Goal: Task Accomplishment & Management: Manage account settings

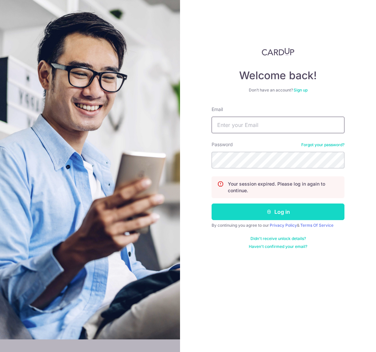
type input "lchkelvin@gmail.com"
click at [280, 213] on button "Log in" at bounding box center [277, 212] width 133 height 17
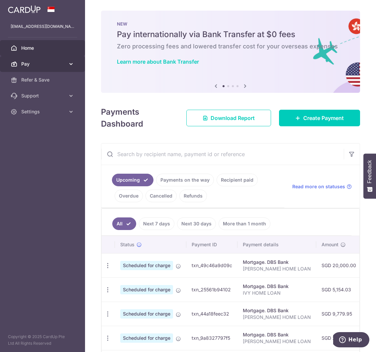
click at [46, 61] on span "Pay" at bounding box center [43, 64] width 44 height 7
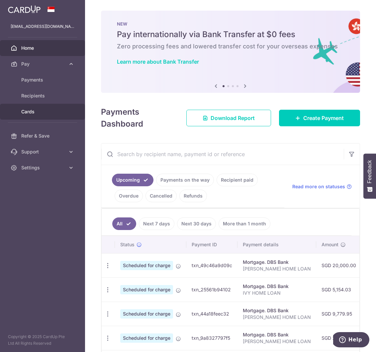
click at [36, 112] on span "Cards" at bounding box center [43, 111] width 44 height 7
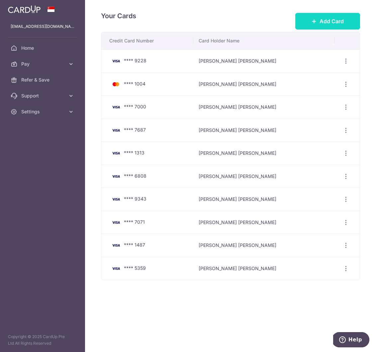
click at [326, 23] on span "Add Card" at bounding box center [331, 21] width 24 height 8
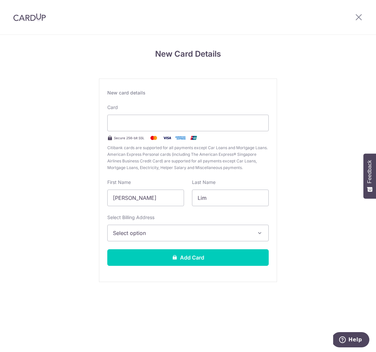
click at [135, 235] on span "Select option" at bounding box center [182, 233] width 138 height 8
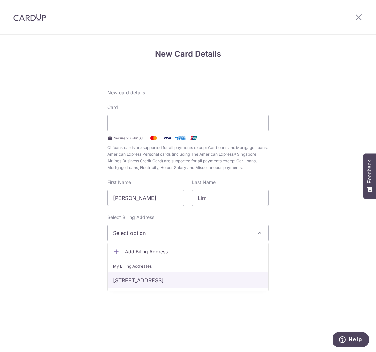
click at [139, 283] on link "3 Seraya Crescent, #04-08, Singapore, Singapore-575872" at bounding box center [187, 281] width 161 height 16
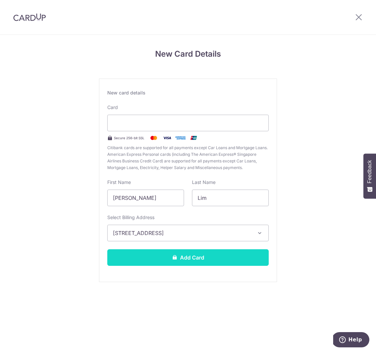
click at [154, 263] on button "Add Card" at bounding box center [187, 257] width 161 height 17
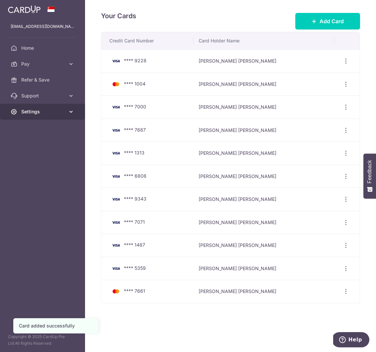
click at [38, 114] on span "Settings" at bounding box center [43, 111] width 44 height 7
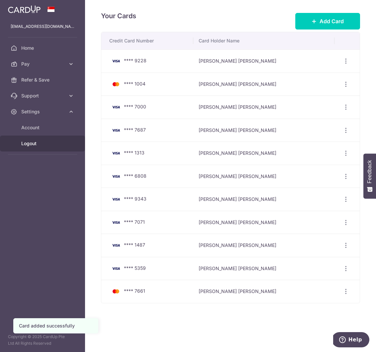
click at [40, 146] on span "Logout" at bounding box center [43, 143] width 44 height 7
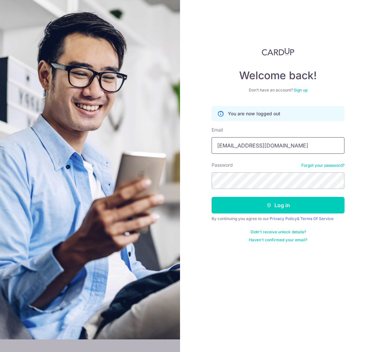
click at [242, 144] on input "lchkelvin@gmail.com" at bounding box center [277, 145] width 133 height 17
type input "[EMAIL_ADDRESS][DOMAIN_NAME]"
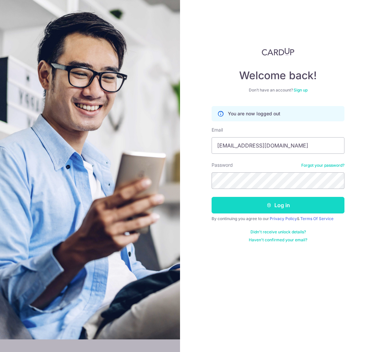
click at [266, 206] on icon "submit" at bounding box center [268, 205] width 5 height 5
